Goal: Information Seeking & Learning: Check status

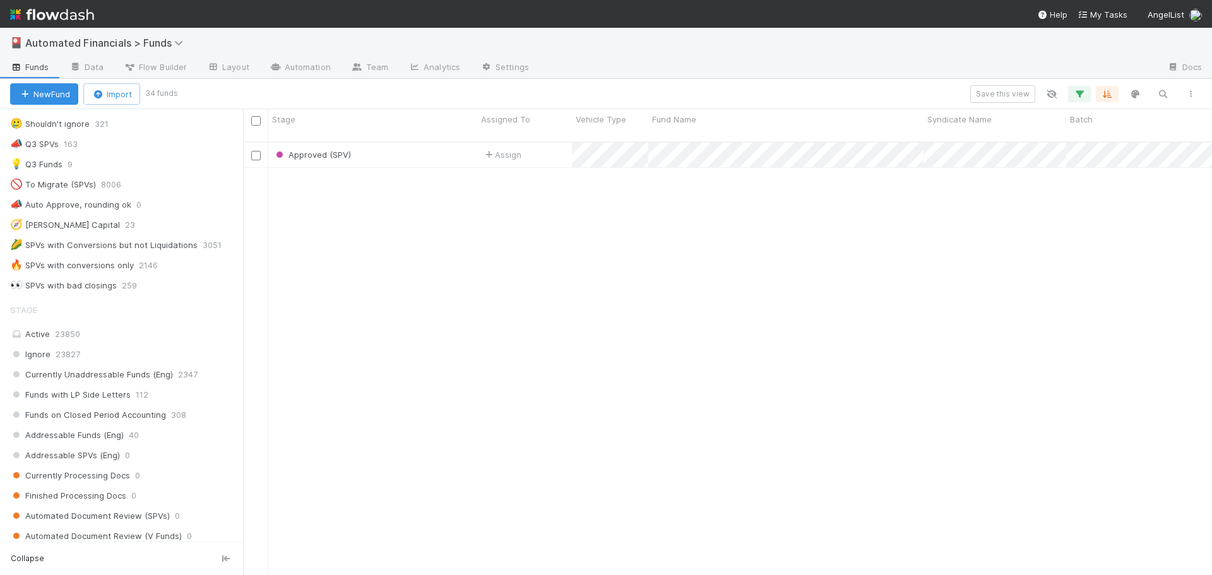
scroll to position [750, 0]
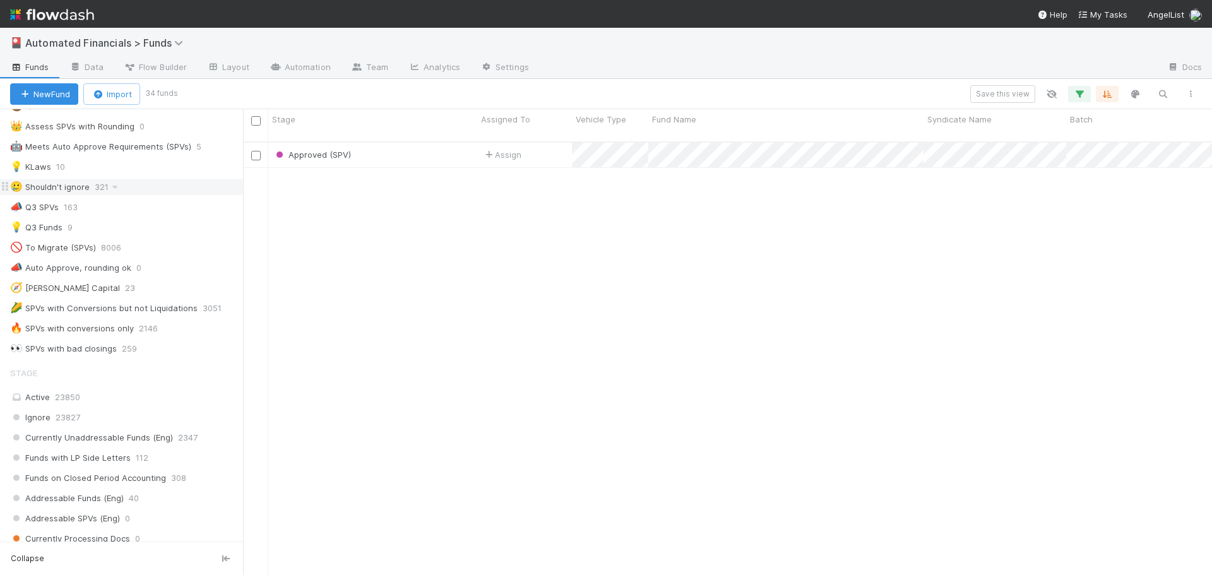
click at [73, 186] on div "🥲 Shouldn't ignore" at bounding box center [50, 187] width 80 height 16
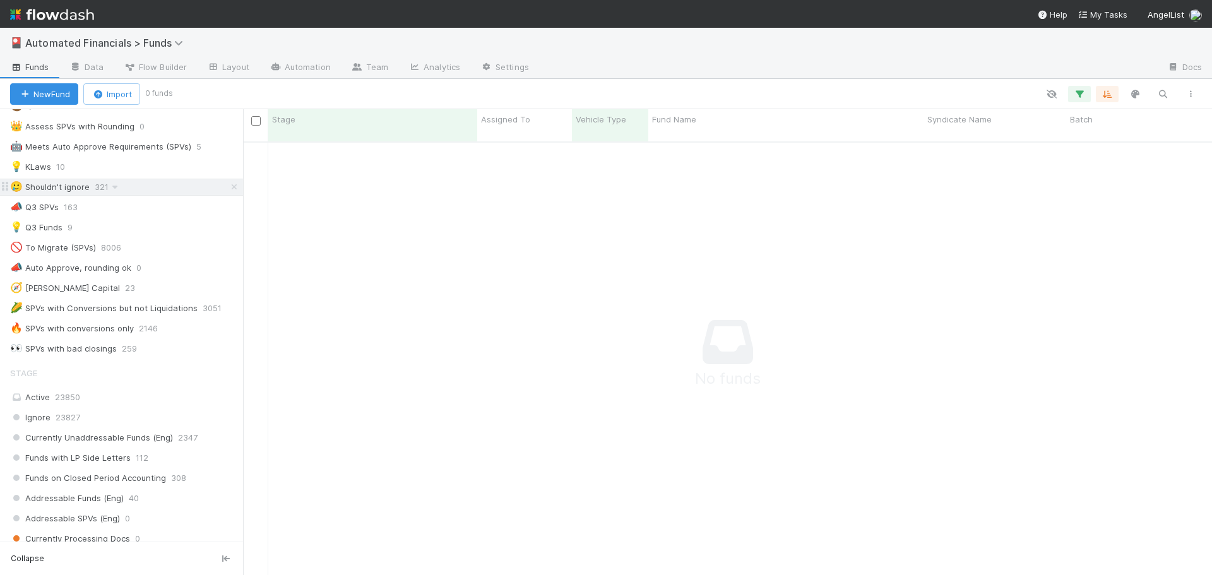
scroll to position [425, 959]
click at [1080, 96] on icon "button" at bounding box center [1079, 93] width 13 height 11
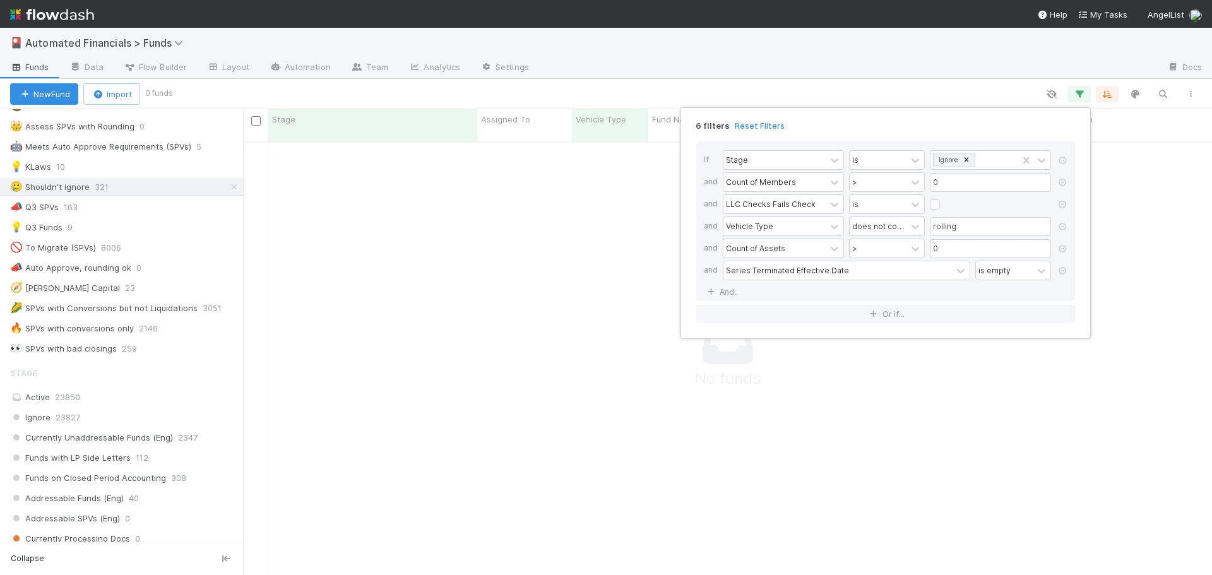
click at [887, 95] on div "6 filters Reset Filters If Stage is Ignore and Count of Members > 0 and LLC Che…" at bounding box center [606, 287] width 1212 height 575
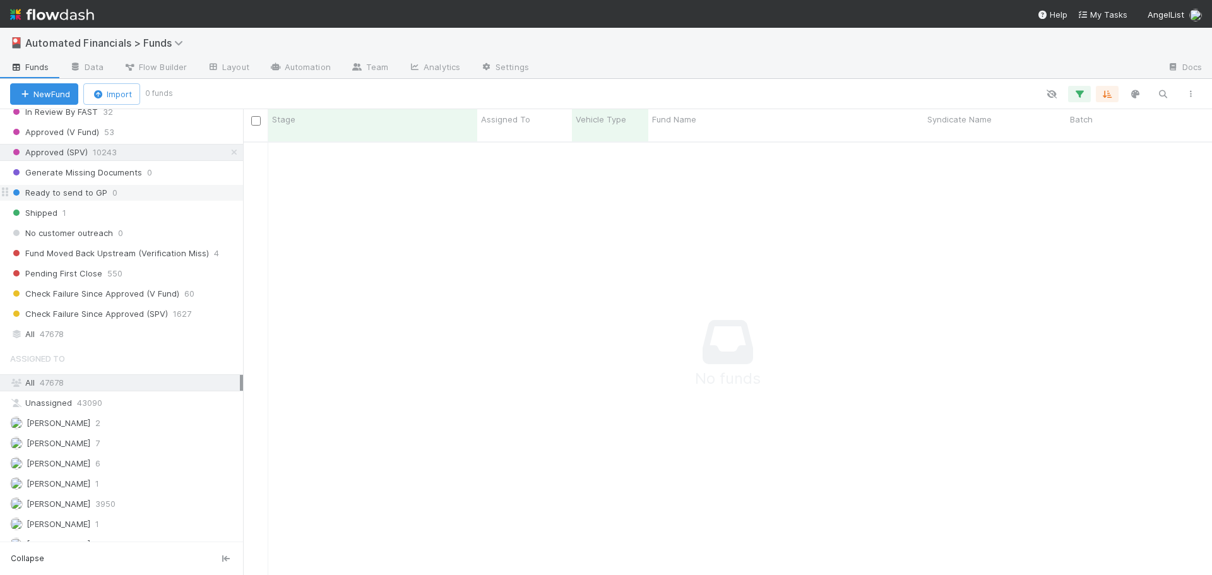
scroll to position [1633, 0]
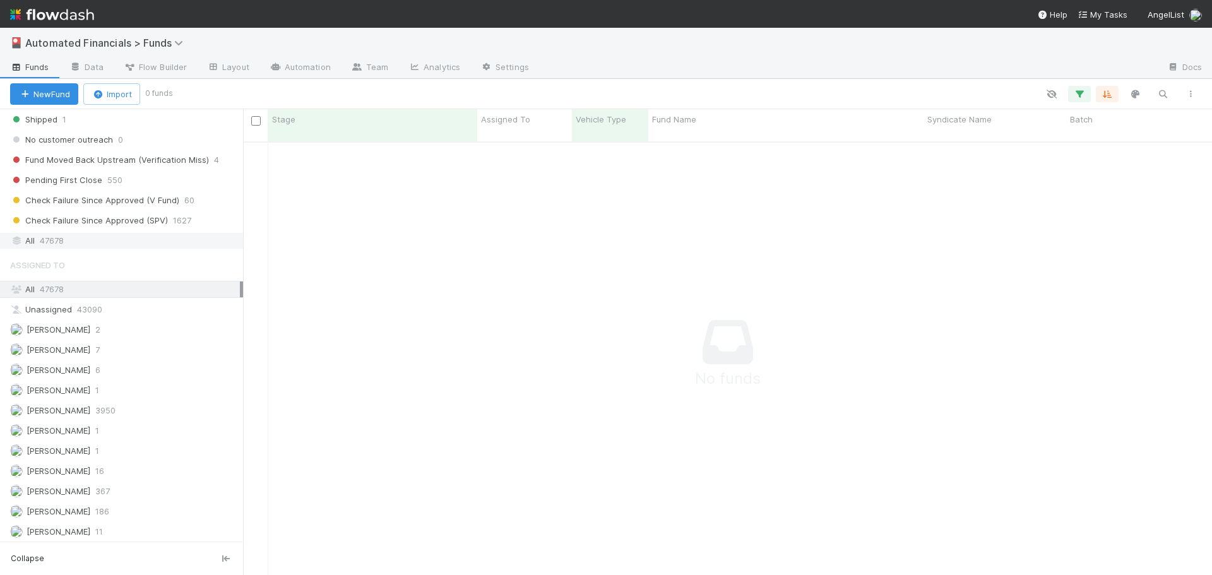
click at [50, 242] on span "47678" at bounding box center [52, 241] width 24 height 16
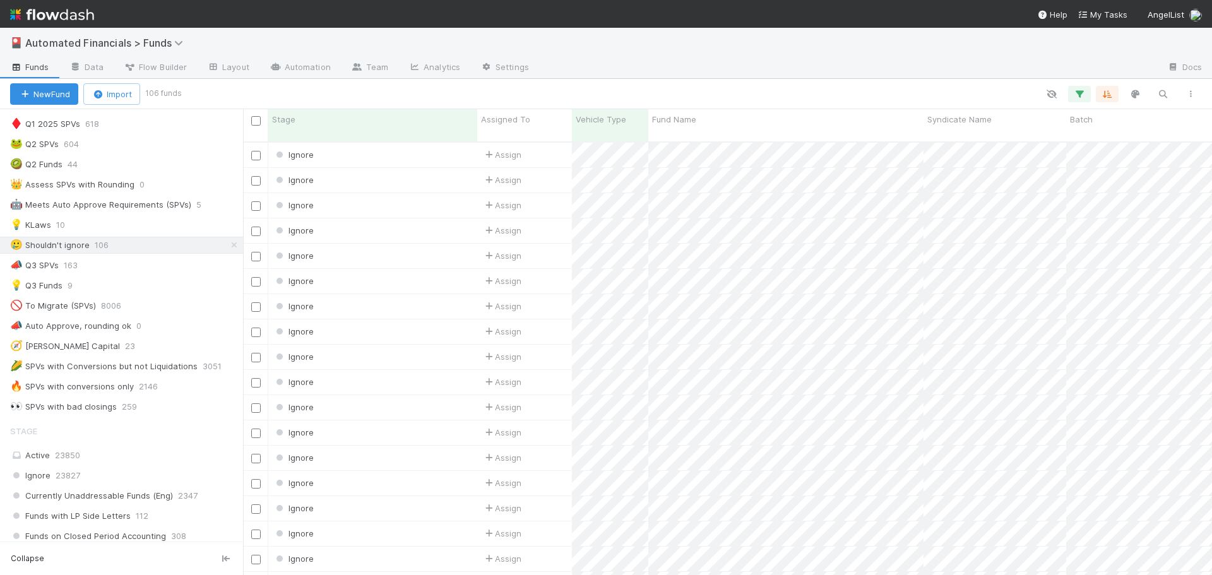
scroll to position [687, 0]
click at [68, 252] on div "🥲 Shouldn't ignore" at bounding box center [50, 250] width 80 height 16
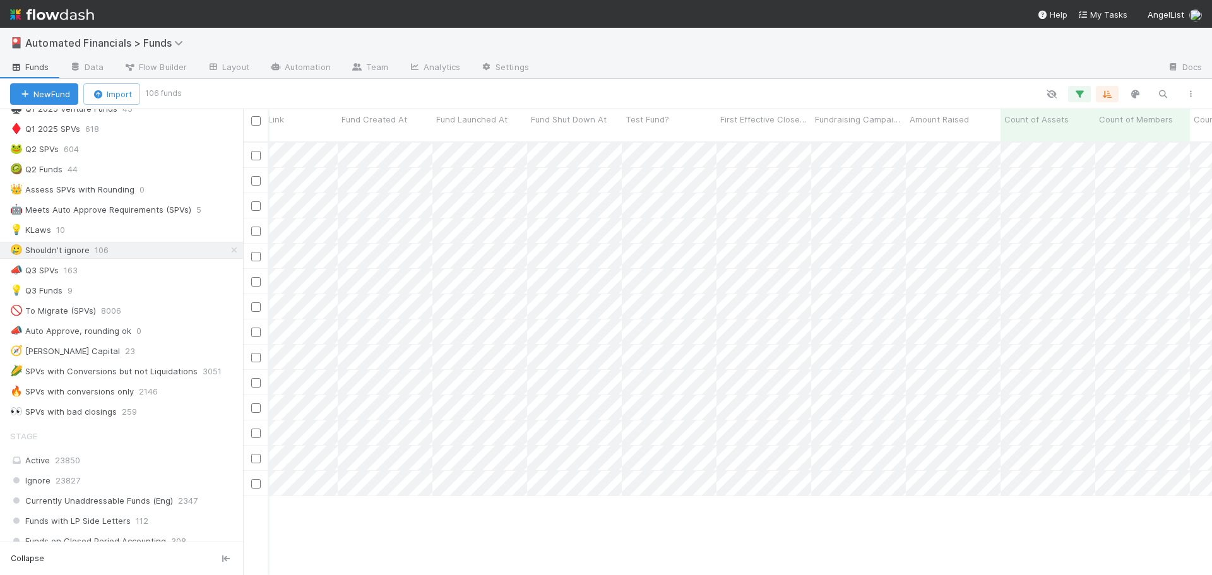
scroll to position [0, 2181]
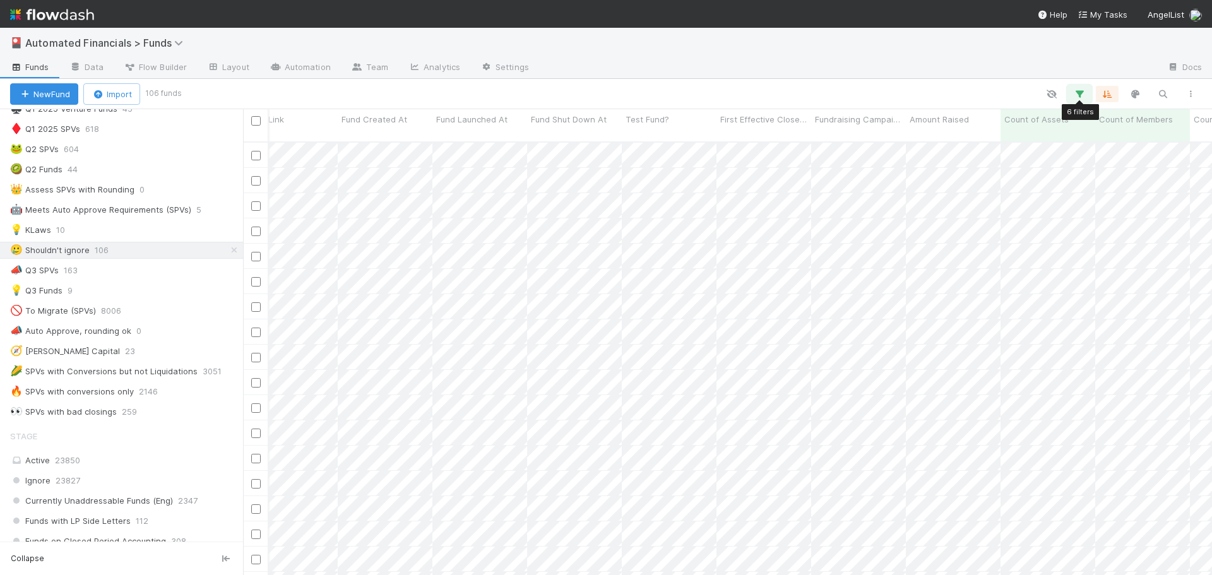
click at [1080, 95] on icon "button" at bounding box center [1079, 93] width 13 height 11
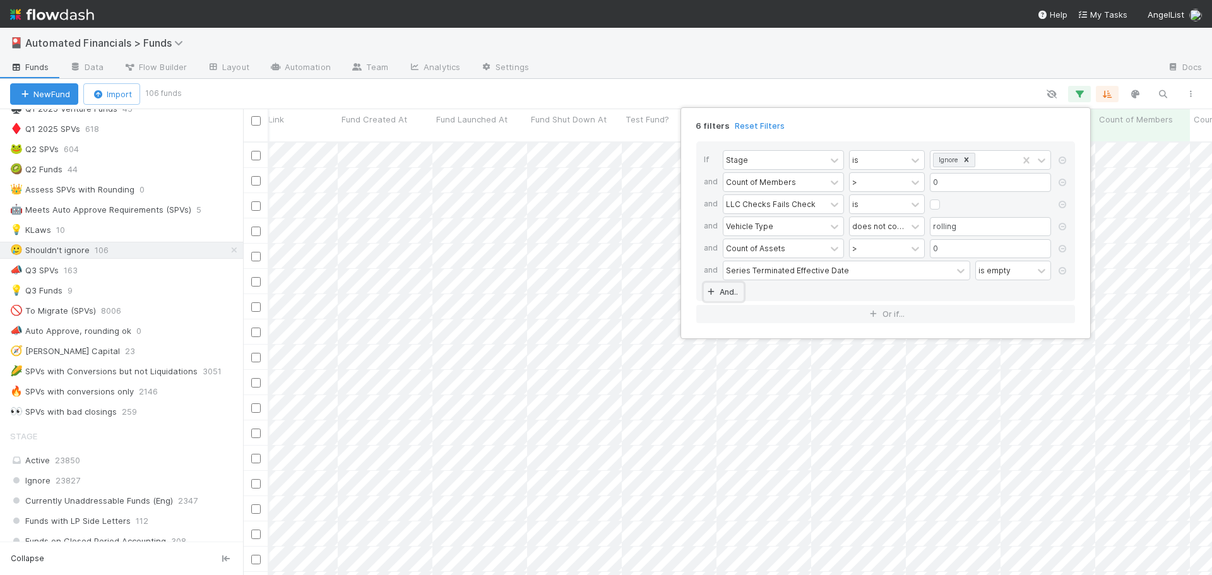
click at [728, 292] on link "And.." at bounding box center [724, 292] width 40 height 18
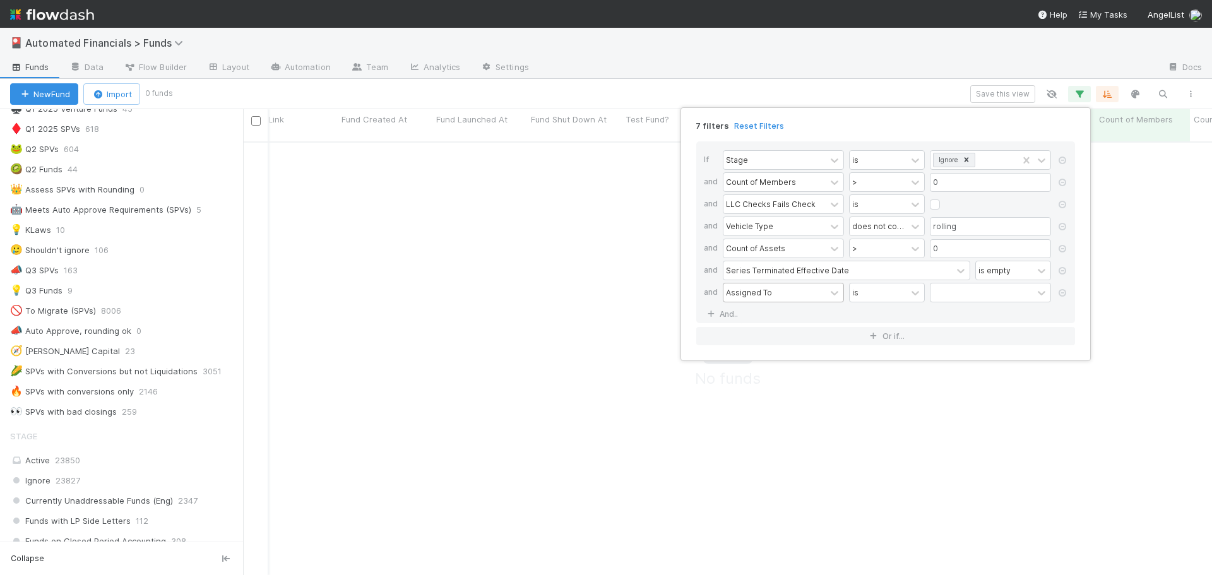
click at [742, 298] on div "Assigned To" at bounding box center [749, 291] width 46 height 11
click at [772, 80] on div "7 filters Reset Filters If Stage is Ignore and Count of Members > 0 and LLC Che…" at bounding box center [606, 287] width 1212 height 575
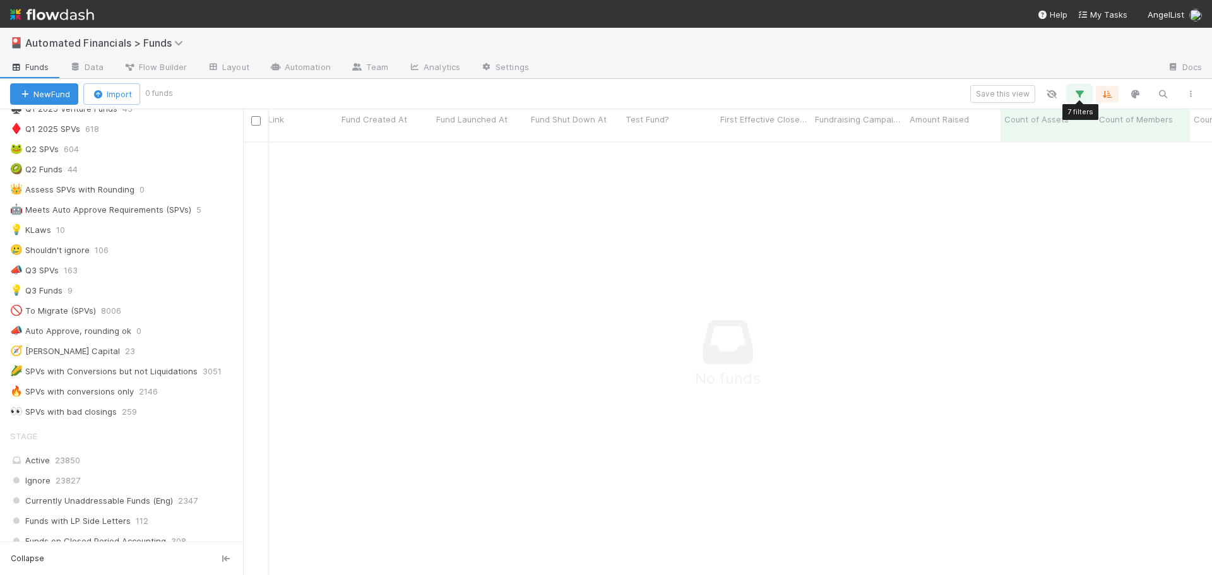
click at [1082, 93] on icon "button" at bounding box center [1079, 93] width 13 height 11
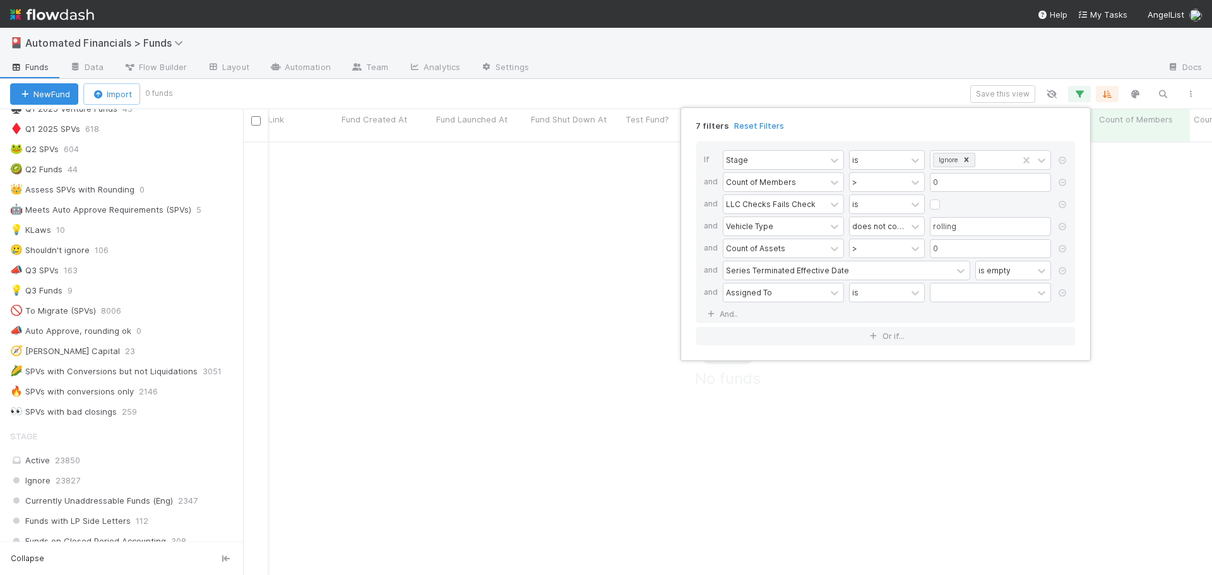
click at [855, 71] on div "7 filters Reset Filters If Stage is Ignore and Count of Members > 0 and LLC Che…" at bounding box center [606, 287] width 1212 height 575
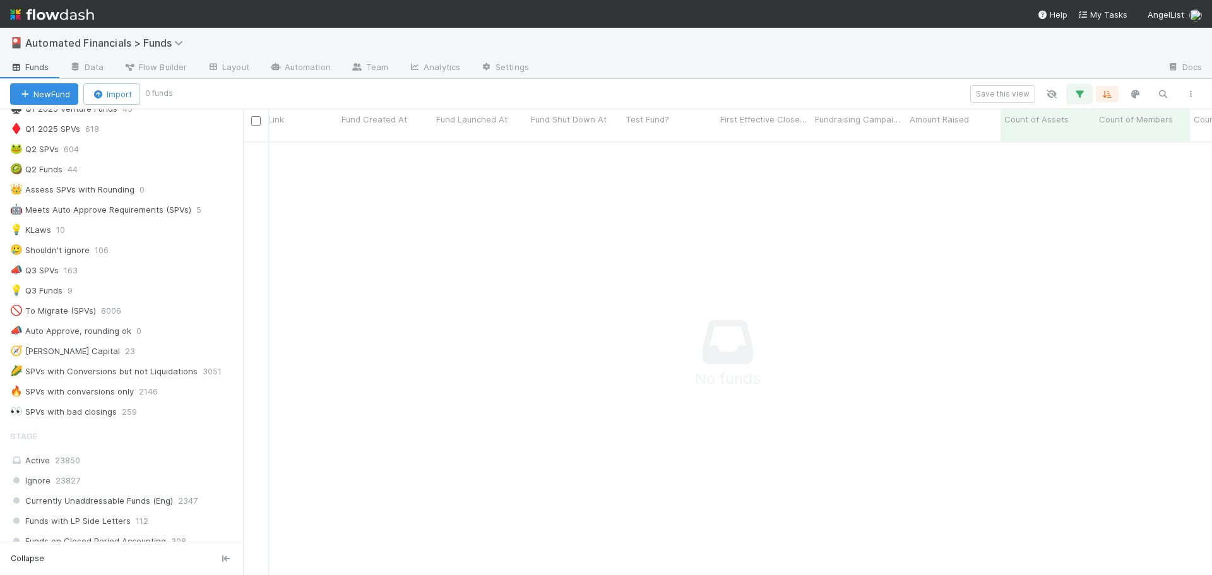
click at [1075, 90] on icon "button" at bounding box center [1079, 93] width 13 height 11
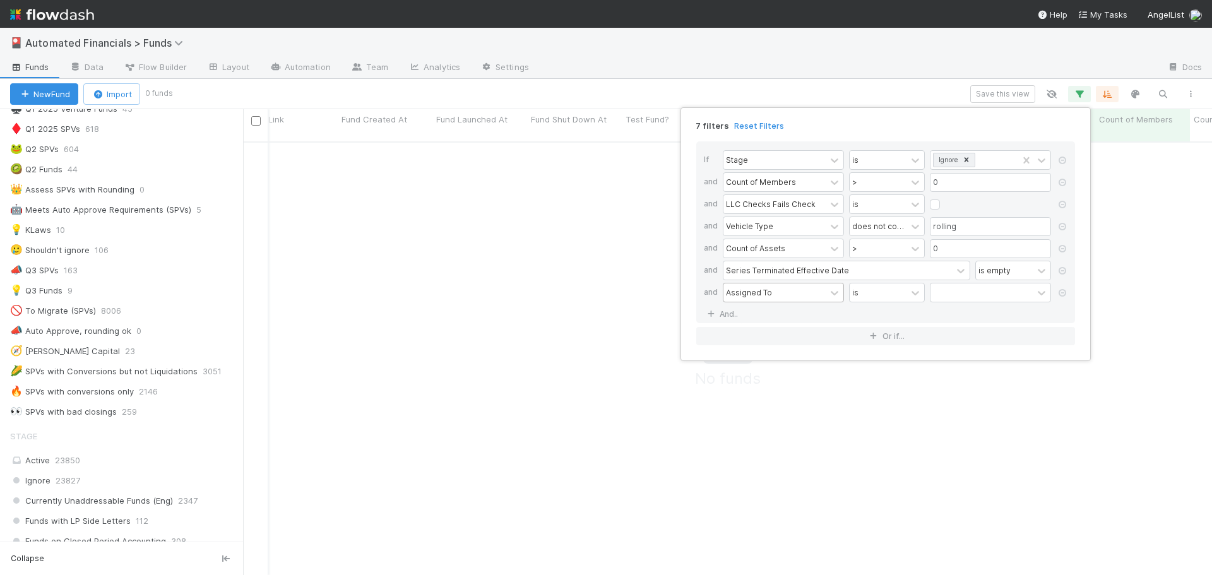
click at [752, 299] on div "Assigned To" at bounding box center [774, 292] width 102 height 18
type input "first ef"
click at [768, 326] on div "First Effective Close At" at bounding box center [783, 320] width 121 height 21
click at [892, 296] on div "is" at bounding box center [877, 292] width 57 height 18
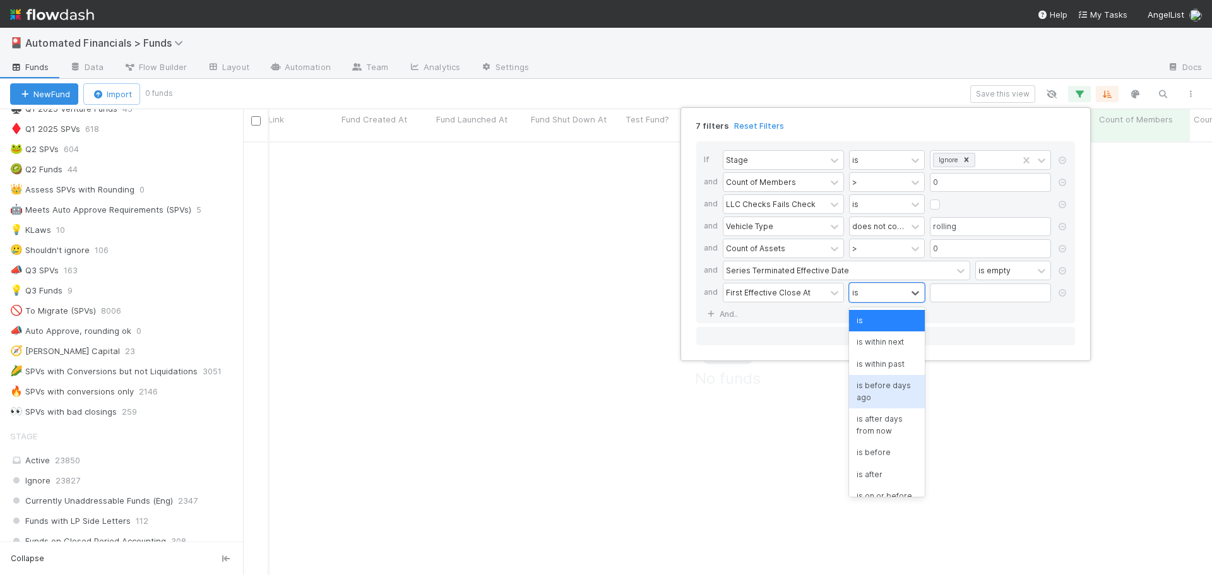
scroll to position [425, 959]
click at [877, 451] on div "is before" at bounding box center [887, 452] width 76 height 21
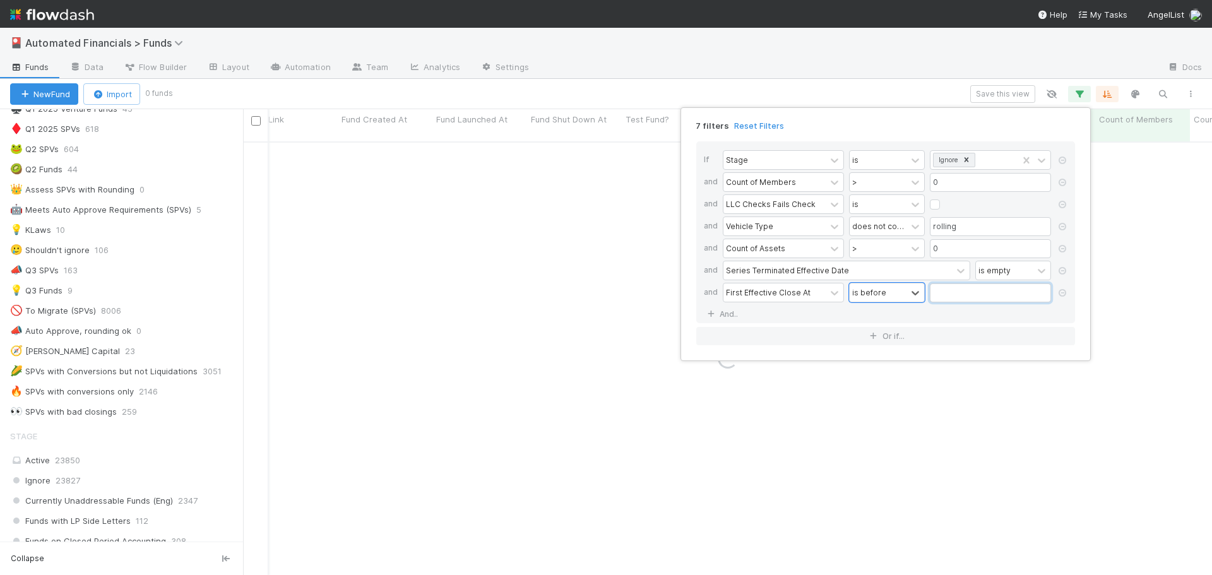
click at [955, 295] on input "text" at bounding box center [989, 292] width 121 height 19
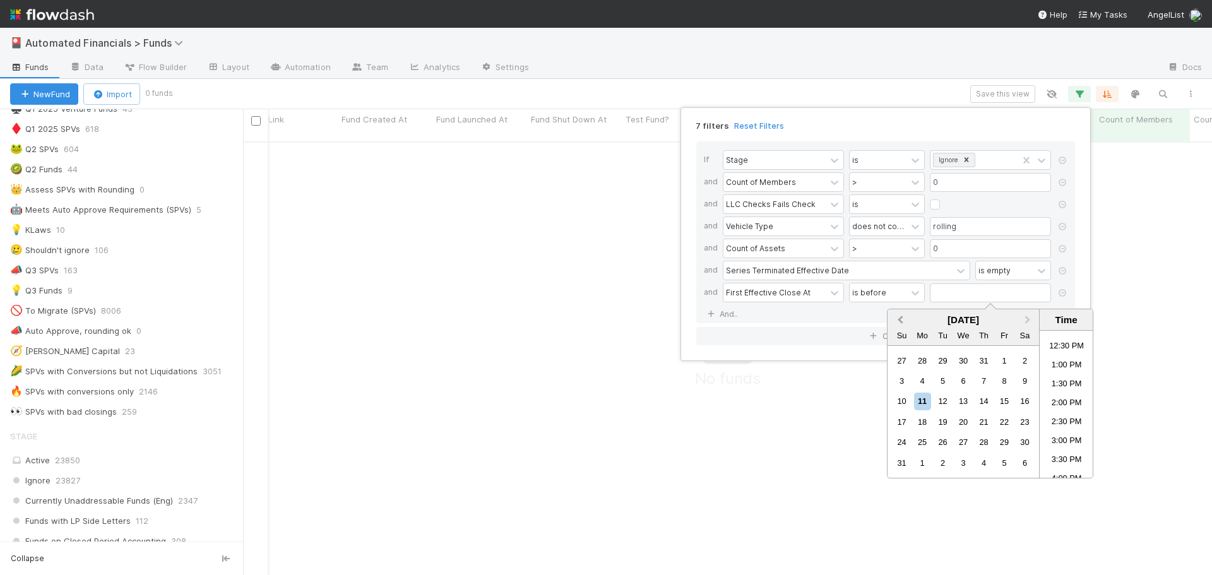
click at [900, 320] on span "Previous Month" at bounding box center [900, 320] width 0 height 15
click at [945, 359] on div "1" at bounding box center [942, 360] width 17 height 17
type input "[DATE] 12:00:00 AM"
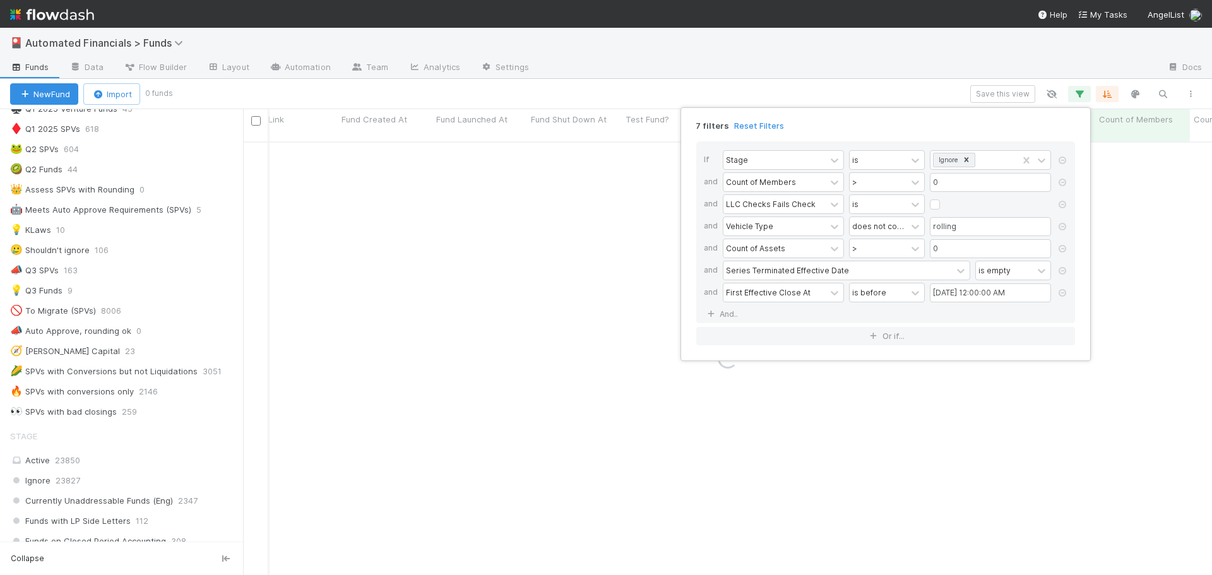
click at [860, 316] on div "If Stage is Ignore and Count of Members > 0 and LLC Checks Fails Check is and V…" at bounding box center [885, 232] width 379 height 182
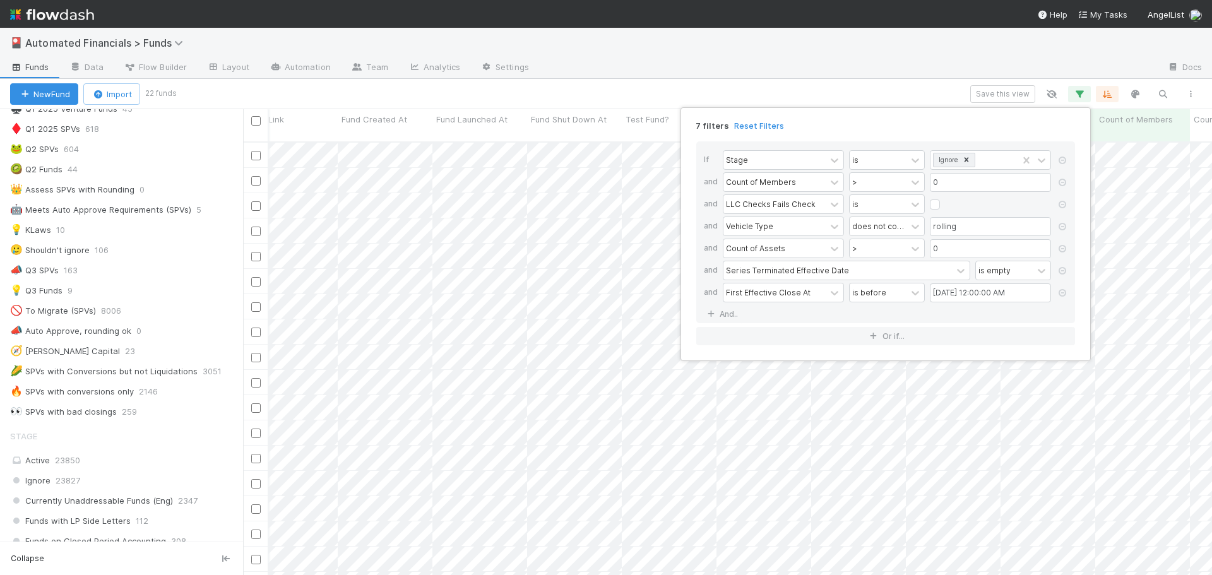
scroll to position [434, 959]
click at [868, 90] on div "7 filters Reset Filters If Stage is Ignore and Count of Members > 0 and LLC Che…" at bounding box center [606, 287] width 1212 height 575
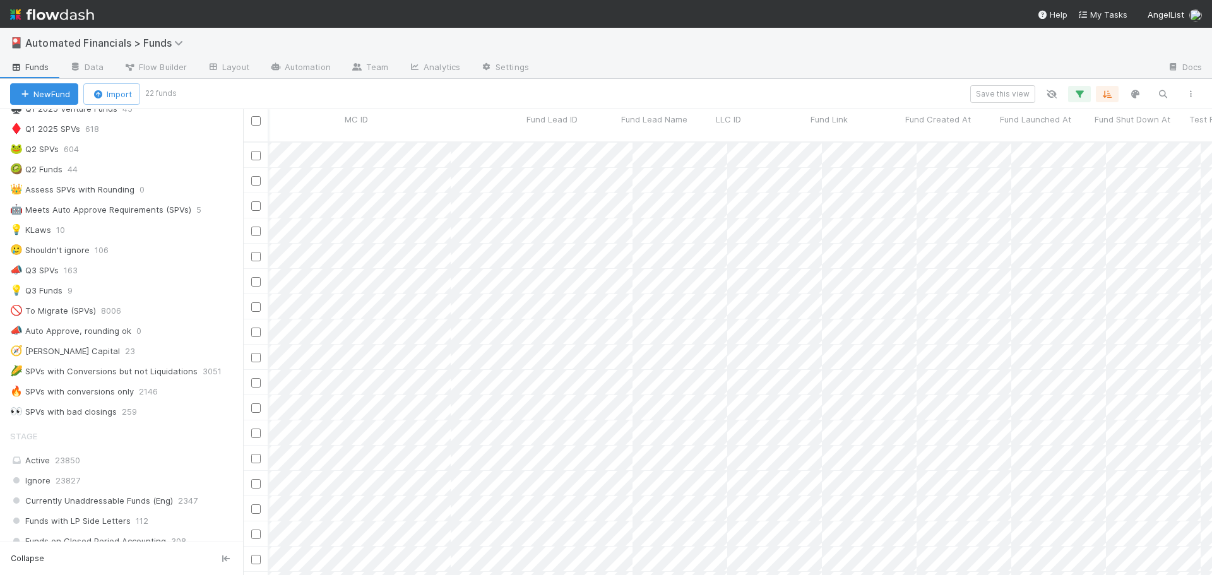
scroll to position [0, 1508]
click at [1084, 91] on icon "button" at bounding box center [1079, 93] width 13 height 11
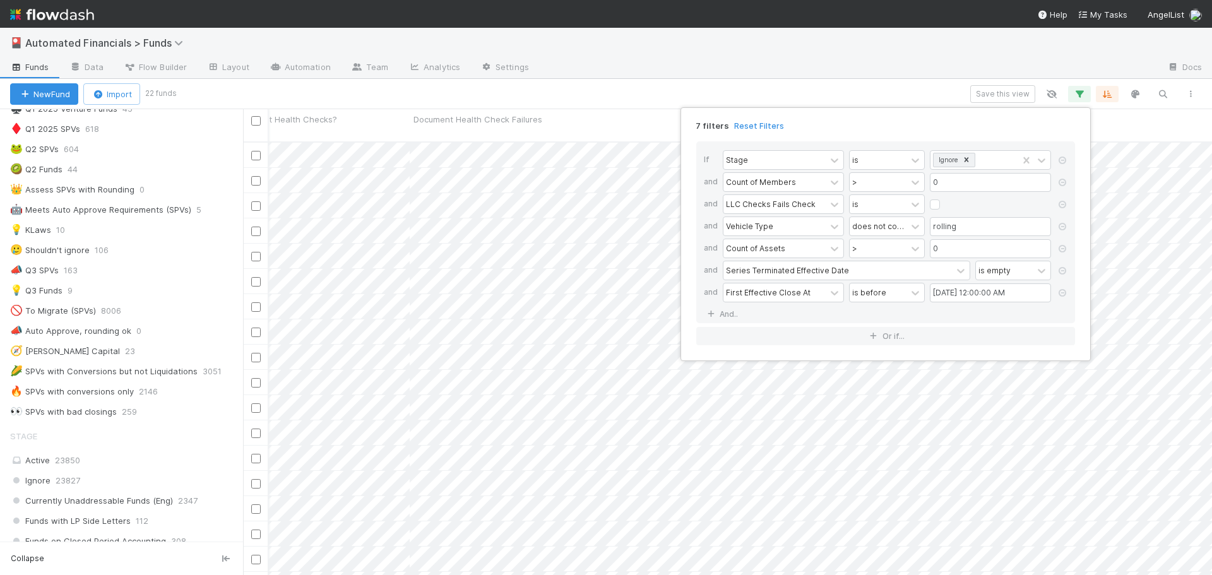
click at [851, 92] on div "7 filters Reset Filters If Stage is Ignore and Count of Members > 0 and LLC Che…" at bounding box center [606, 287] width 1212 height 575
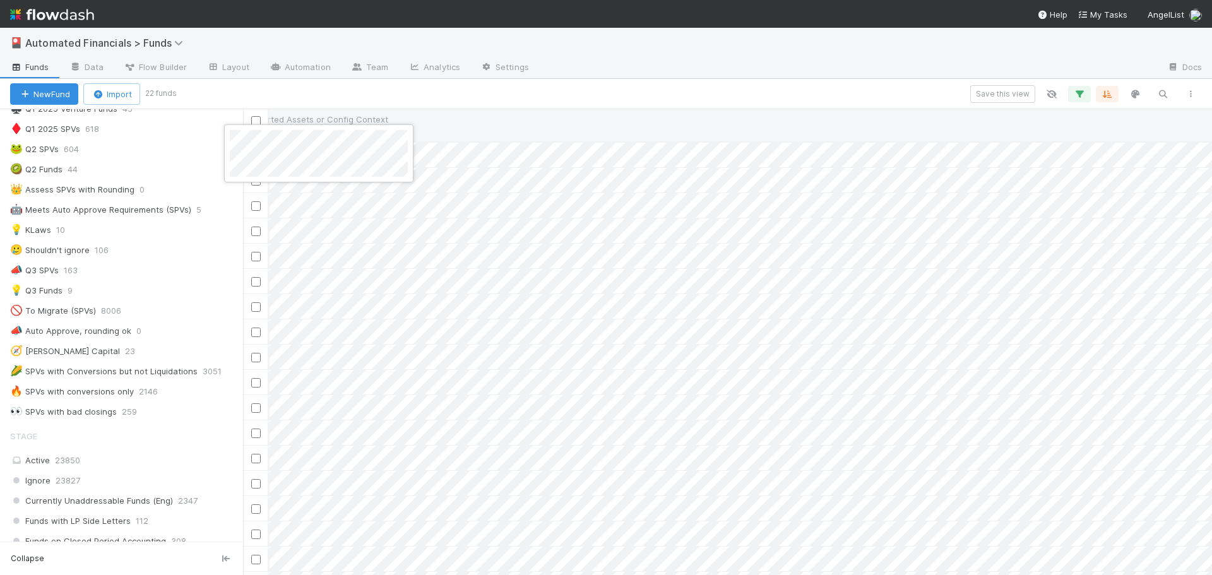
click at [445, 120] on div at bounding box center [606, 287] width 1212 height 575
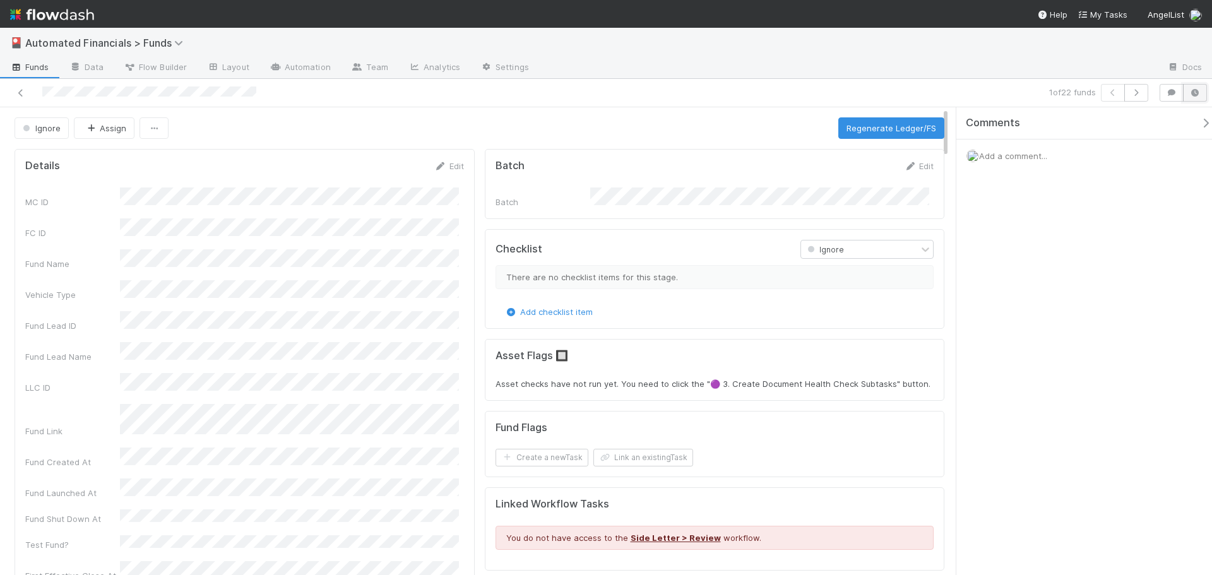
click at [1198, 91] on icon "button" at bounding box center [1194, 93] width 13 height 8
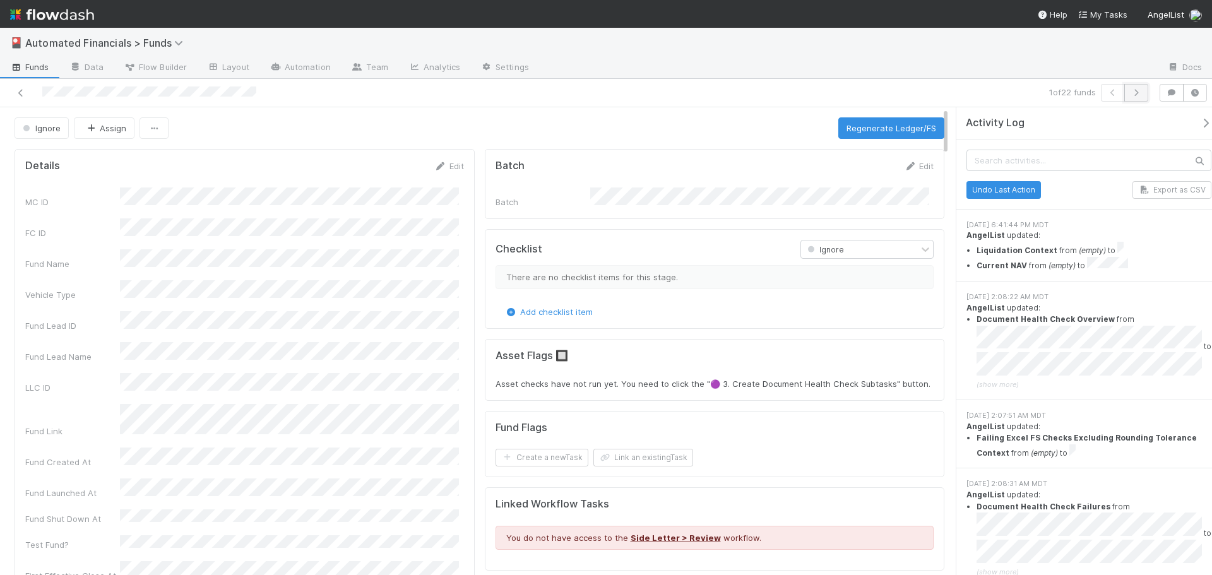
click at [1133, 95] on icon "button" at bounding box center [1136, 93] width 13 height 8
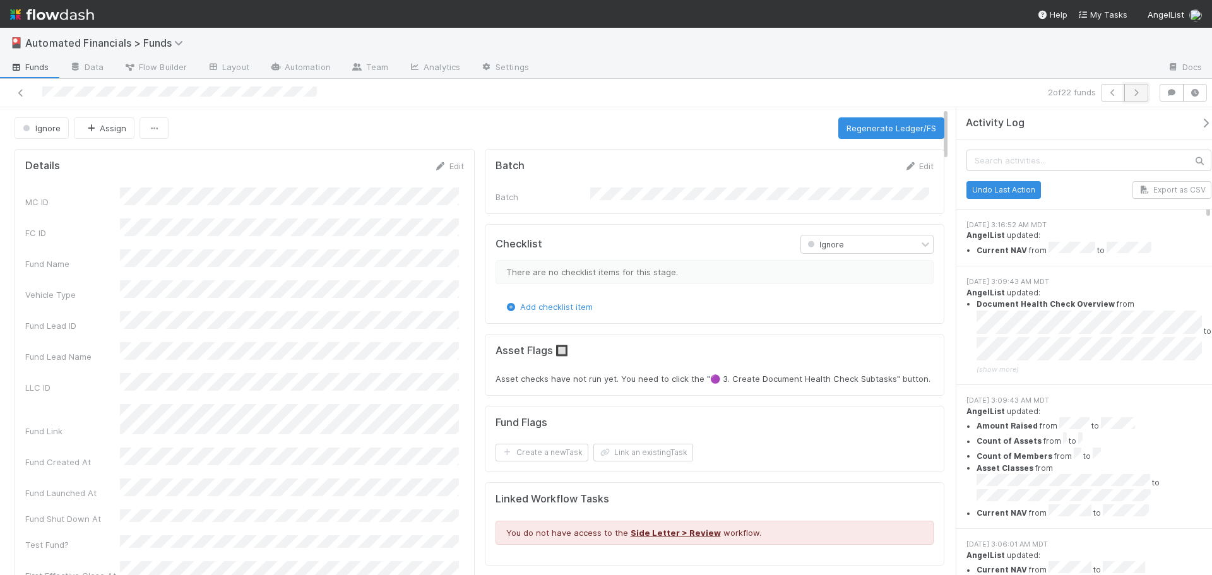
click at [1142, 91] on button "button" at bounding box center [1136, 93] width 24 height 18
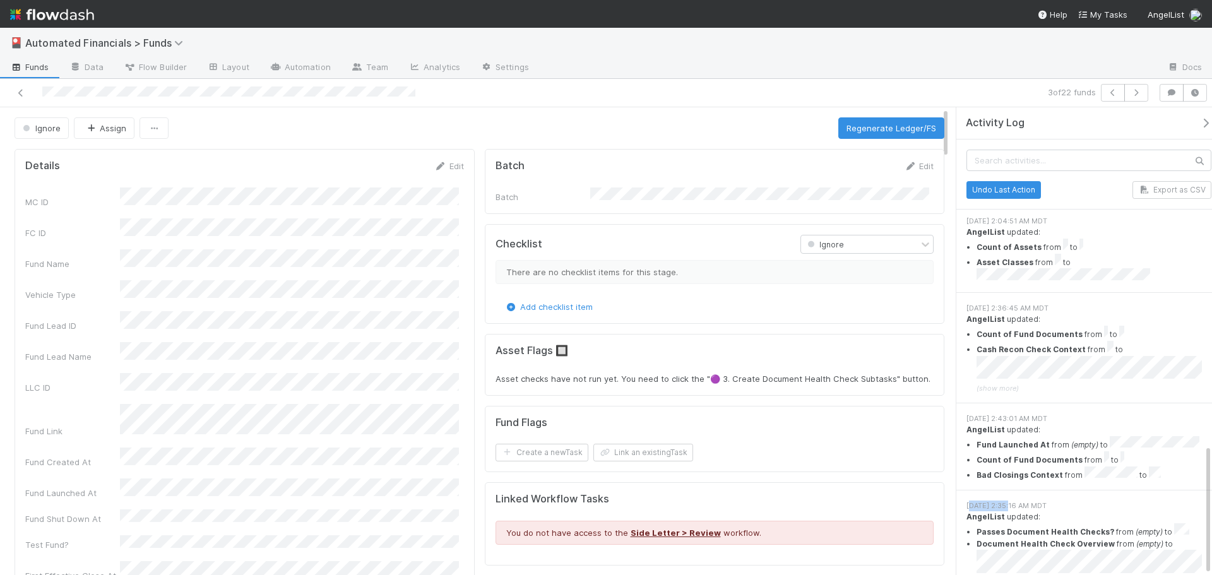
drag, startPoint x: 969, startPoint y: 422, endPoint x: 1005, endPoint y: 422, distance: 35.3
click at [1005, 500] on div "[DATE] 2:35:16 AM MDT" at bounding box center [1088, 505] width 245 height 11
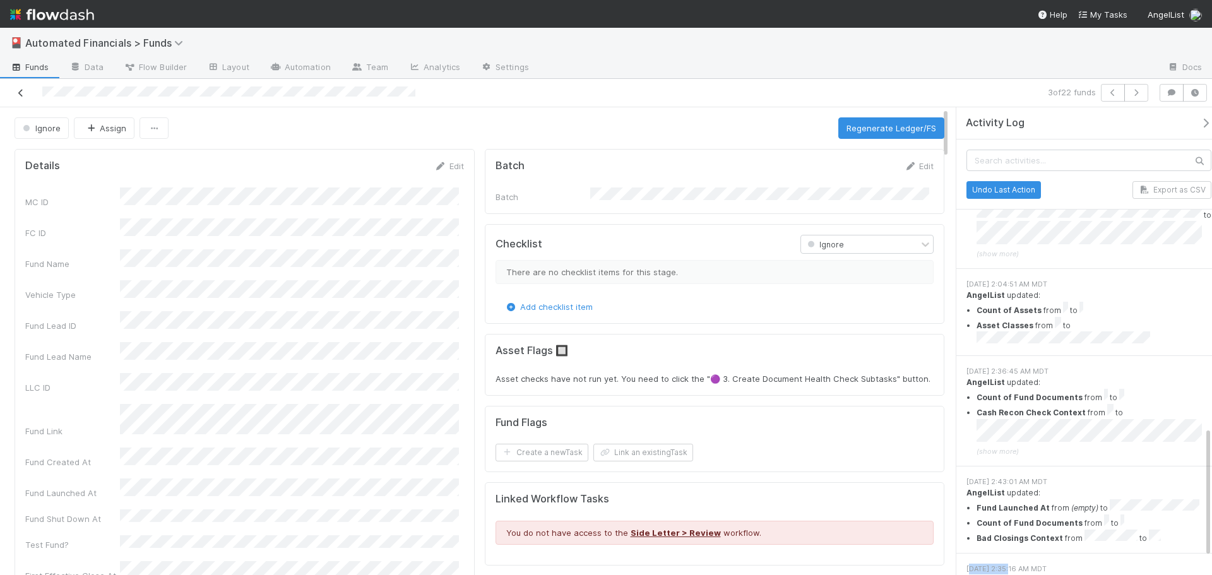
click at [21, 90] on icon at bounding box center [21, 93] width 13 height 8
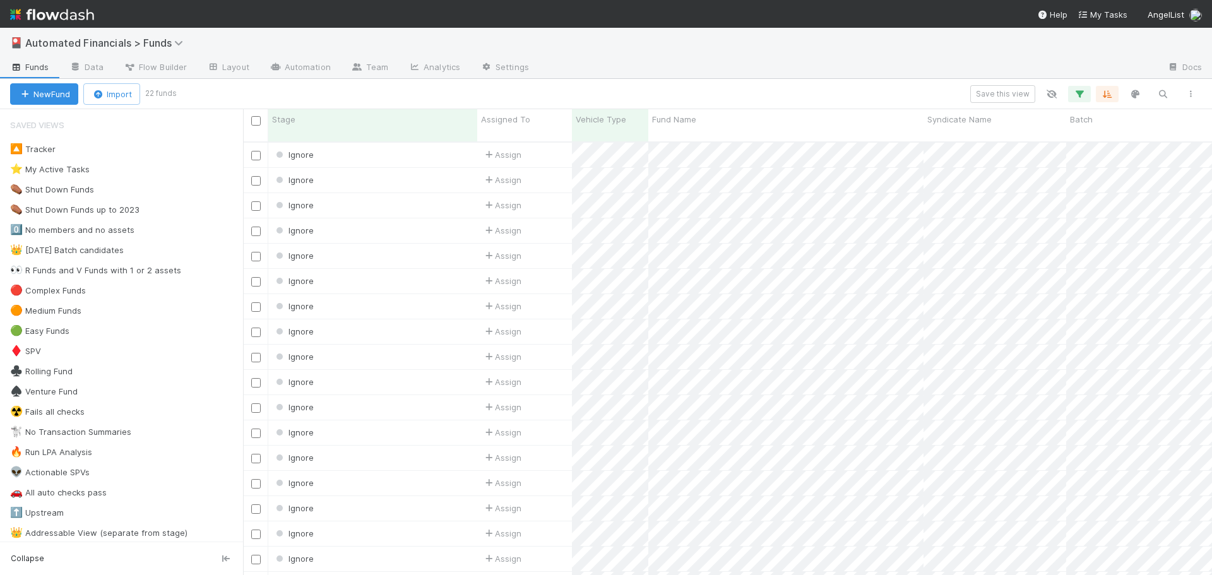
scroll to position [434, 959]
